Goal: Task Accomplishment & Management: Manage account settings

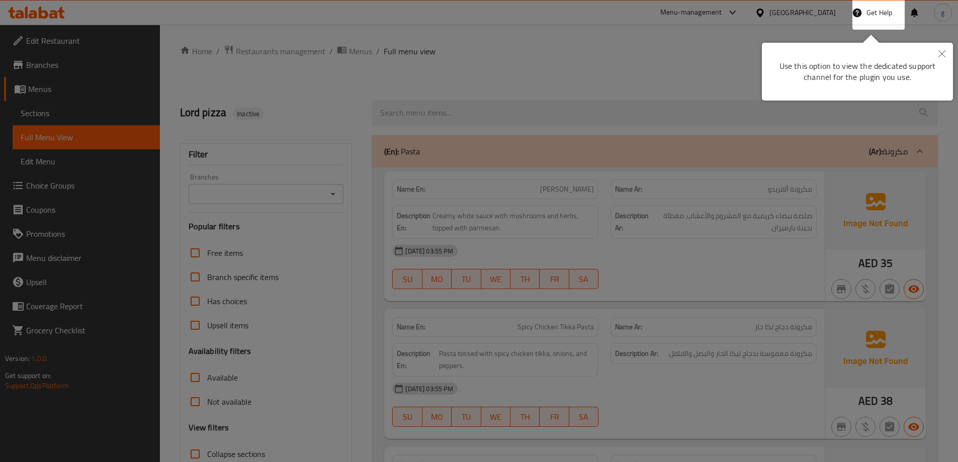
click at [942, 53] on icon "Close" at bounding box center [942, 53] width 7 height 7
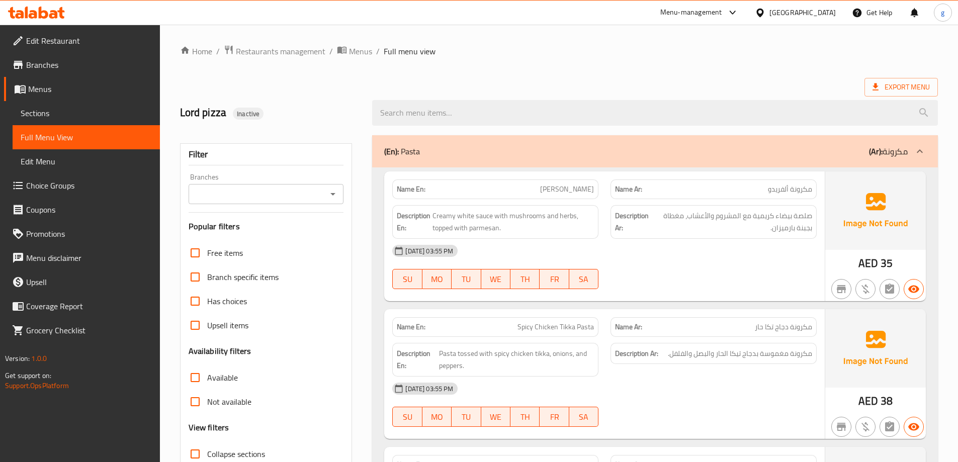
click at [63, 40] on span "Edit Restaurant" at bounding box center [89, 41] width 126 height 12
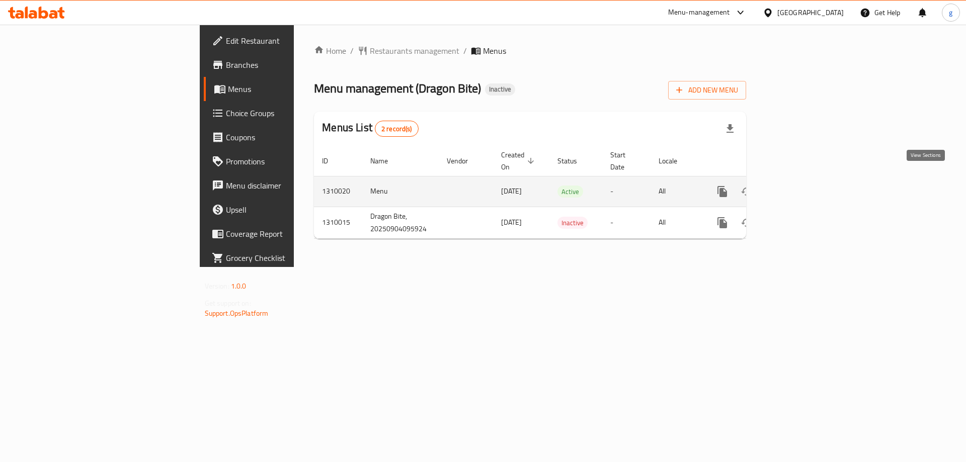
click at [801, 186] on icon "enhanced table" at bounding box center [795, 192] width 12 height 12
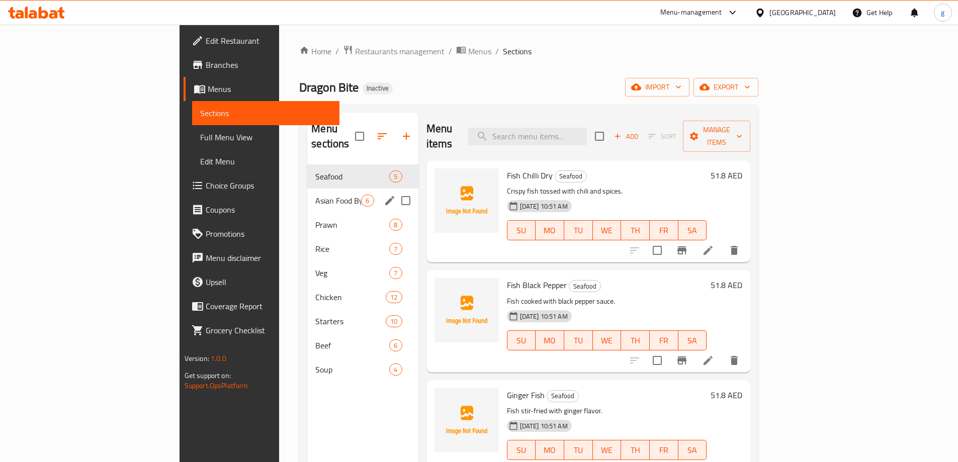
click at [315, 195] on span "Asian Food By Pardesi Darbar" at bounding box center [338, 201] width 46 height 12
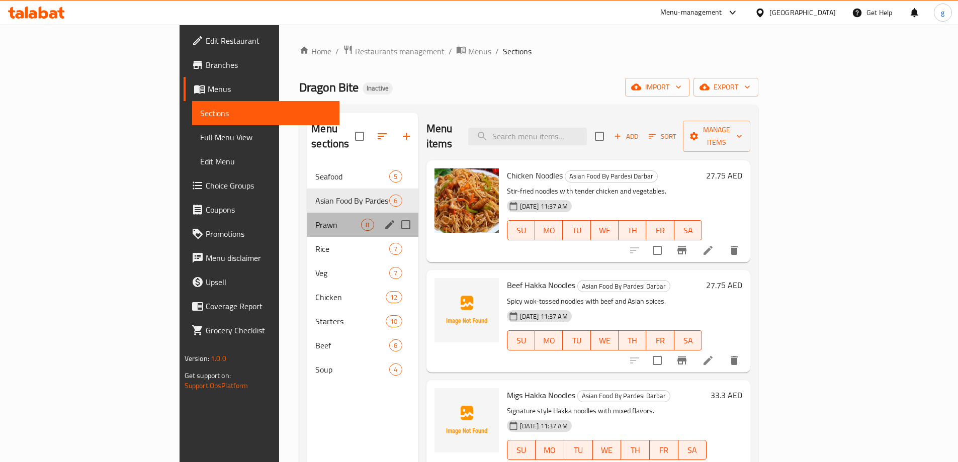
click at [307, 213] on div "Prawn 8" at bounding box center [362, 225] width 111 height 24
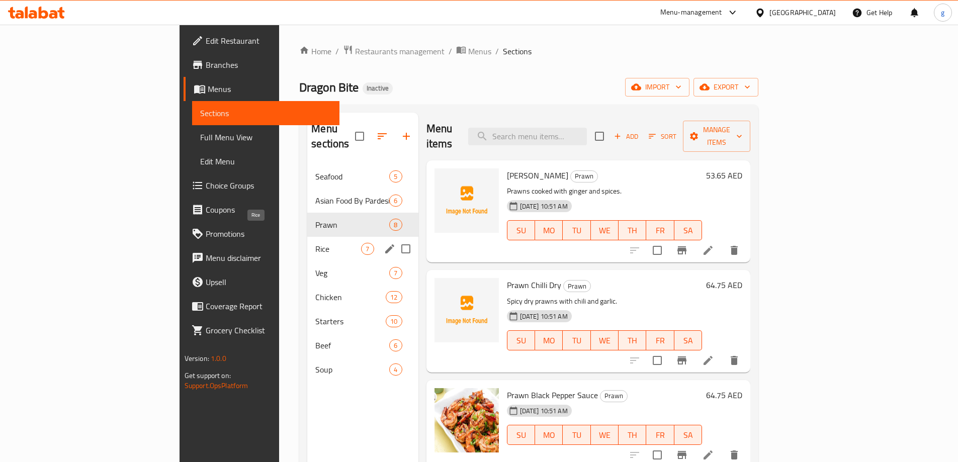
click at [315, 243] on span "Rice" at bounding box center [338, 249] width 46 height 12
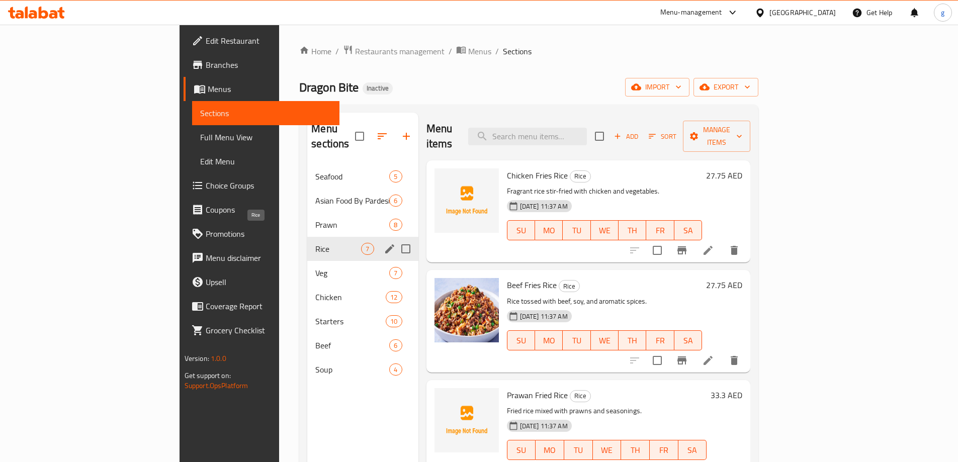
click at [315, 243] on span "Rice" at bounding box center [338, 249] width 46 height 12
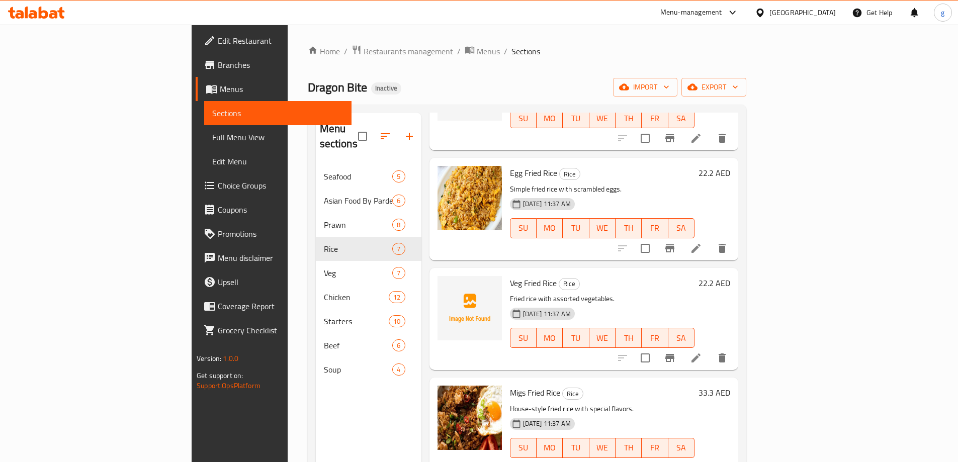
scroll to position [141, 0]
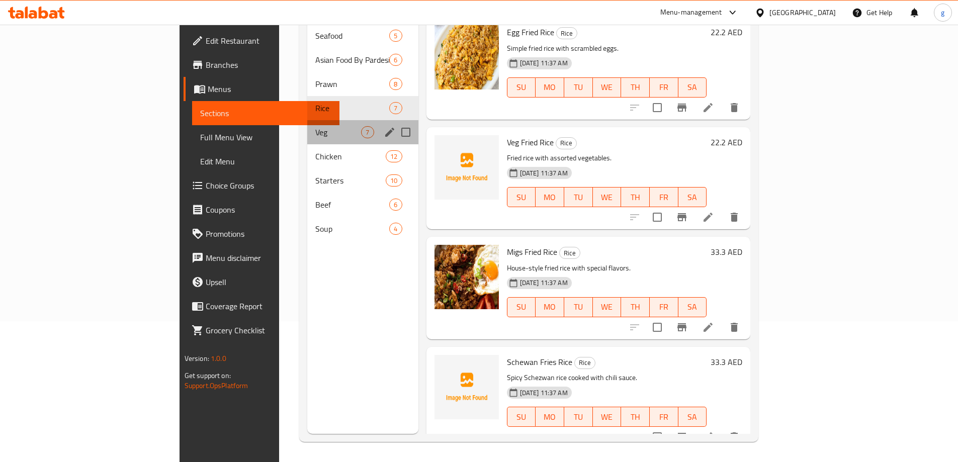
click at [307, 120] on div "Veg 7" at bounding box center [362, 132] width 111 height 24
